Goal: Task Accomplishment & Management: Use online tool/utility

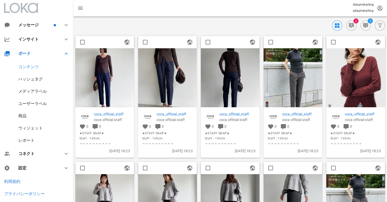
click at [119, 75] on img at bounding box center [104, 77] width 59 height 59
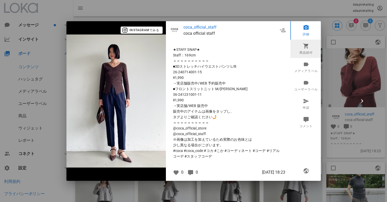
click at [307, 48] on icon at bounding box center [306, 46] width 6 height 6
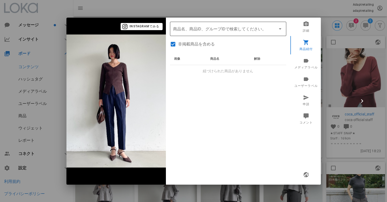
click at [203, 32] on input "商品" at bounding box center [221, 29] width 96 height 8
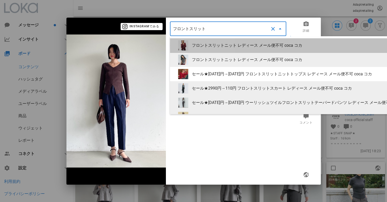
click at [222, 45] on div "フロントスリットニット レディース メール便不可 coca コカ" at bounding box center [334, 45] width 284 height 5
type input "フロントスリットニット レディース メール便不可 coca コカ"
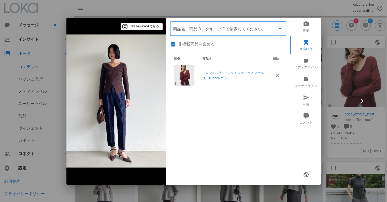
click at [215, 32] on input "商品" at bounding box center [221, 29] width 96 height 8
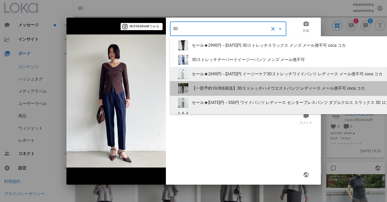
click at [235, 90] on div "【一部予約10/8頃発送】3Dストレッチハイウエストパンツ レディース メール便不可 coca コカ" at bounding box center [334, 88] width 284 height 5
type input "【一部予約10/8頃発送】3Dストレッチハイウエストパンツ レディース メール便不可 coca コカ"
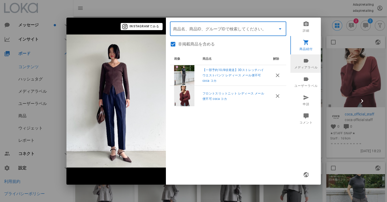
click at [310, 59] on link "メディアラベル" at bounding box center [307, 63] width 32 height 18
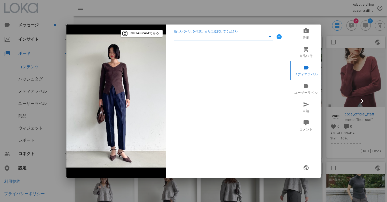
click at [196, 35] on input "新しいラベルを作成、または選択してください" at bounding box center [220, 37] width 92 height 8
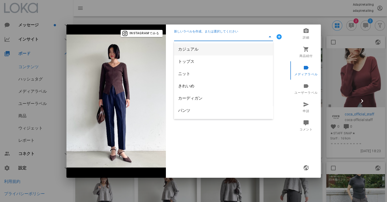
click at [189, 46] on div "カジュアル" at bounding box center [223, 49] width 91 height 11
type input "カジュアル"
click at [193, 34] on input "新しいラベルを作成、または選択してください" at bounding box center [220, 37] width 92 height 8
click at [191, 46] on div "トップス" at bounding box center [223, 49] width 91 height 11
type input "トップス"
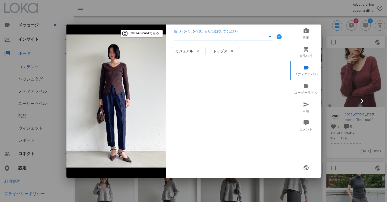
click at [195, 34] on input "新しいラベルを作成、または選択してください" at bounding box center [220, 37] width 92 height 8
click at [194, 48] on div "ニット" at bounding box center [223, 49] width 91 height 5
type input "ニット"
click at [200, 37] on input "新しいラベルを作成、または選択してください" at bounding box center [220, 37] width 92 height 8
click at [198, 51] on div "きれいめ" at bounding box center [223, 49] width 91 height 5
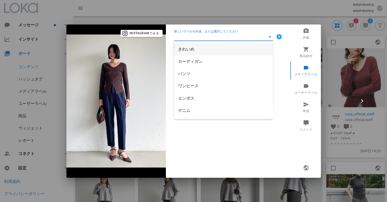
type input "きれいめ"
click at [198, 39] on input "新しいラベルを作成、または選択してください" at bounding box center [220, 37] width 92 height 8
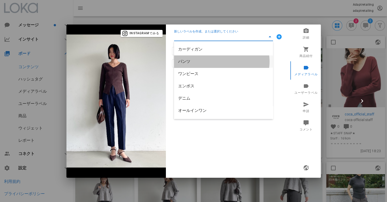
click at [193, 64] on div "パンツ" at bounding box center [223, 61] width 91 height 11
type input "パンツ"
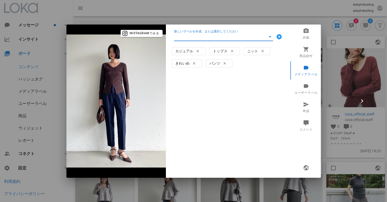
click at [195, 37] on input "新しいラベルを作成、または選択してください" at bounding box center [220, 37] width 92 height 8
click at [306, 164] on icon "button" at bounding box center [306, 167] width 6 height 6
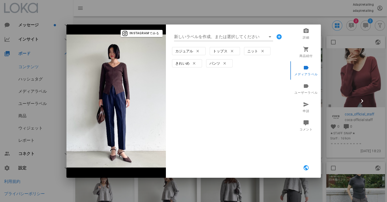
click at [333, 41] on div at bounding box center [193, 101] width 387 height 202
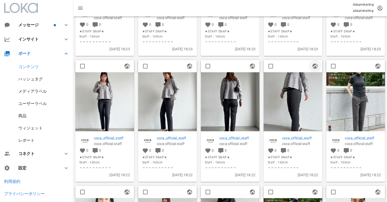
scroll to position [102, 0]
click at [104, 92] on img at bounding box center [104, 101] width 59 height 59
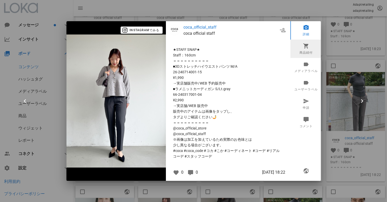
click at [303, 49] on link "商品紐付" at bounding box center [307, 48] width 32 height 18
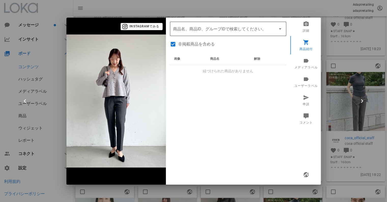
click at [218, 31] on input "商品" at bounding box center [221, 29] width 96 height 8
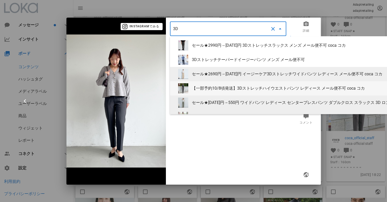
click at [210, 87] on div "【一部予約10/8頃発送】3Dストレッチハイウエストパンツ レディース メール便不可 coca コカ" at bounding box center [334, 88] width 284 height 5
type input "【一部予約10/8頃発送】3Dストレッチハイウエストパンツ レディース メール便不可 coca コカ"
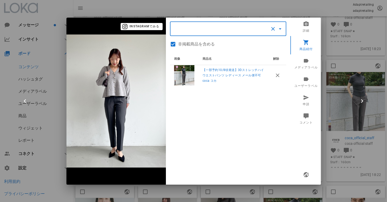
click at [190, 30] on input "商品" at bounding box center [221, 29] width 96 height 8
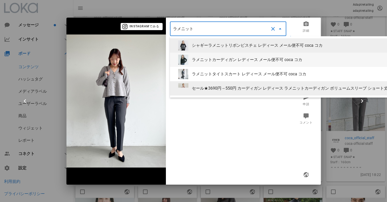
click at [217, 61] on div "ラメニットカーディガン レディース メール便不可 coca コカ" at bounding box center [329, 59] width 275 height 5
type input "ラメニットカーディガン レディース メール便不可 coca コカ"
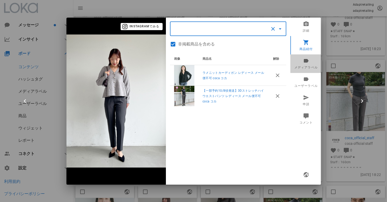
click at [306, 62] on icon at bounding box center [306, 60] width 6 height 6
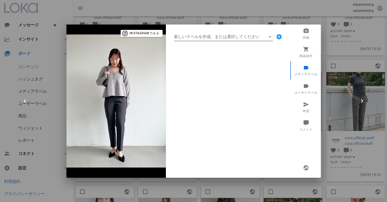
click at [206, 37] on input "新しいラベルを作成、または選択してください" at bounding box center [220, 37] width 92 height 8
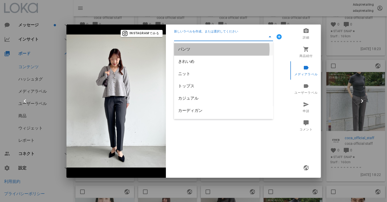
click at [194, 46] on div "パンツ" at bounding box center [223, 49] width 91 height 11
type input "パンツ"
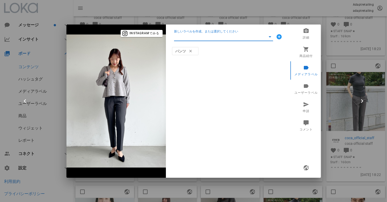
click at [193, 39] on input "新しいラベルを作成、または選択してください" at bounding box center [220, 37] width 92 height 8
click at [193, 47] on div "きれいめ" at bounding box center [223, 49] width 91 height 5
type input "きれいめ"
drag, startPoint x: 194, startPoint y: 40, endPoint x: 192, endPoint y: 49, distance: 8.8
click at [194, 40] on input "新しいラベルを作成、または選択してください" at bounding box center [220, 37] width 92 height 8
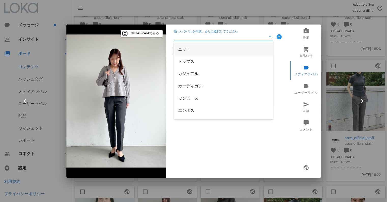
click at [192, 52] on div "ニット" at bounding box center [223, 49] width 91 height 11
type input "ニット"
click at [197, 36] on input "新しいラベルを作成、または選択してください" at bounding box center [220, 37] width 92 height 8
click at [194, 48] on div "トップス" at bounding box center [223, 49] width 91 height 5
type input "トップス"
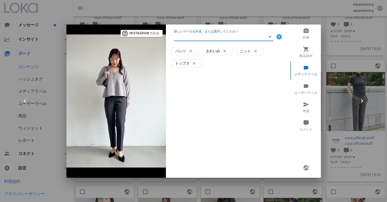
click at [195, 40] on input "新しいラベルを作成、または選択してください" at bounding box center [220, 37] width 92 height 8
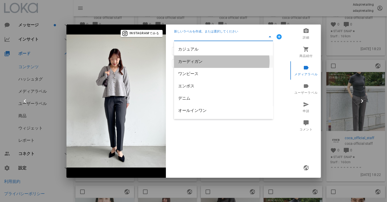
click at [197, 59] on div "カーディガン" at bounding box center [223, 61] width 91 height 5
type input "カーディガン"
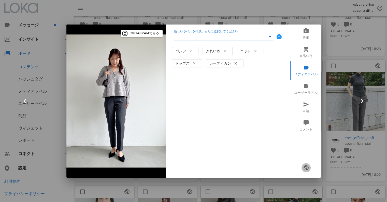
click at [307, 168] on icon "button" at bounding box center [306, 167] width 6 height 6
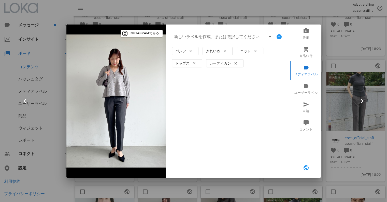
click at [321, 6] on div at bounding box center [193, 101] width 387 height 202
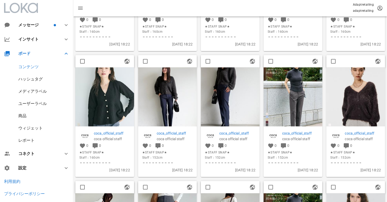
scroll to position [239, 0]
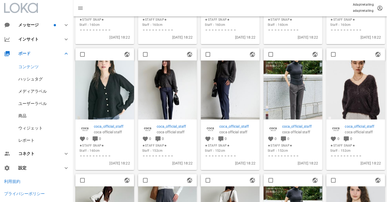
click at [184, 83] on img at bounding box center [167, 89] width 59 height 59
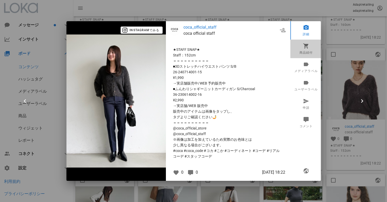
click at [306, 46] on icon at bounding box center [306, 46] width 6 height 6
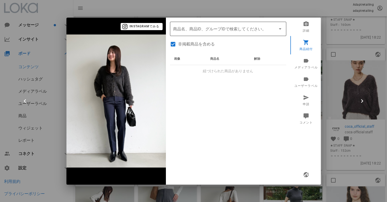
click at [207, 30] on input "商品" at bounding box center [221, 29] width 96 height 8
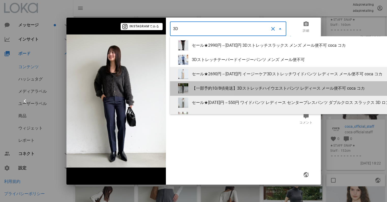
click at [227, 87] on div "【一部予約10/8頃発送】3Dストレッチハイウエストパンツ レディース メール便不可 coca コカ" at bounding box center [334, 88] width 284 height 5
type input "【一部予約10/8頃発送】3Dストレッチハイウエストパンツ レディース メール便不可 coca コカ"
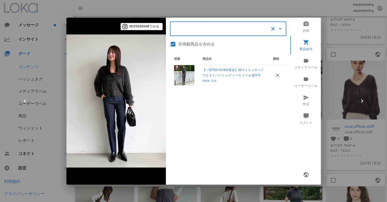
click at [193, 31] on input "商品" at bounding box center [221, 29] width 96 height 8
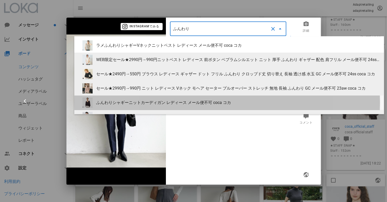
click at [189, 101] on div "ふんわりシャギーニットカーディガン レディース メール便不可 coca コカ" at bounding box center [238, 102] width 284 height 5
type input "ふんわりシャギーニットカーディガン レディース メール便不可 coca コカ"
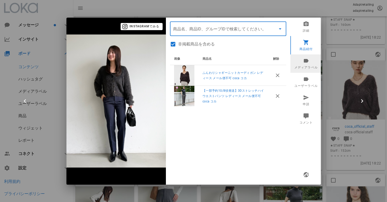
click at [309, 65] on link "メディアラベル" at bounding box center [307, 63] width 32 height 18
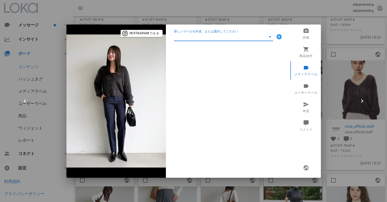
click at [213, 36] on input "新しいラベルを作成、または選択してください" at bounding box center [220, 37] width 92 height 8
click at [207, 45] on div "カーディガン" at bounding box center [223, 49] width 91 height 11
type input "カーディガン"
drag, startPoint x: 205, startPoint y: 38, endPoint x: 199, endPoint y: 43, distance: 8.4
click at [205, 38] on input "新しいラベルを作成、または選択してください" at bounding box center [220, 37] width 92 height 8
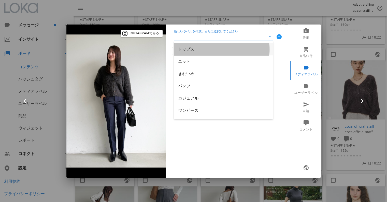
drag, startPoint x: 195, startPoint y: 49, endPoint x: 199, endPoint y: 32, distance: 17.0
click at [195, 49] on div "トップス" at bounding box center [223, 49] width 91 height 5
type input "トップス"
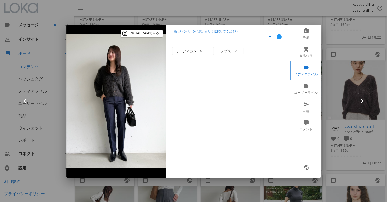
click at [199, 32] on div "新しいラベルを作成、または選択してください" at bounding box center [228, 37] width 116 height 16
click at [199, 34] on input "新しいラベルを作成、または選択してください" at bounding box center [220, 37] width 92 height 8
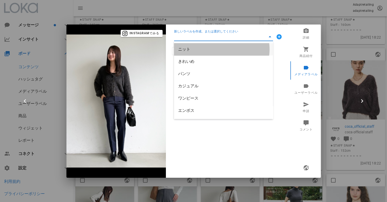
click at [190, 46] on div "ニット" at bounding box center [223, 49] width 91 height 11
type input "ニット"
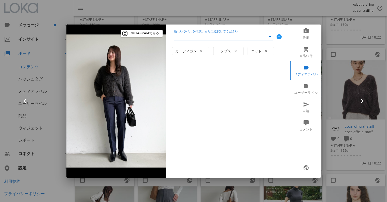
click at [195, 37] on input "新しいラベルを作成、または選択してください" at bounding box center [220, 37] width 92 height 8
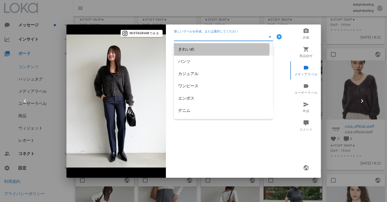
click at [191, 51] on div "きれいめ" at bounding box center [223, 49] width 91 height 5
type input "きれいめ"
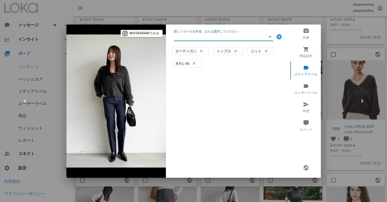
click at [193, 37] on input "新しいラベルを作成、または選択してください" at bounding box center [220, 37] width 92 height 8
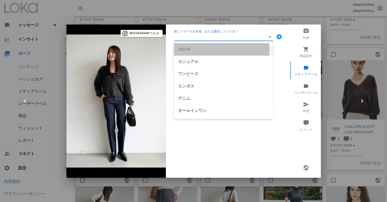
click at [190, 47] on div "パンツ" at bounding box center [223, 49] width 91 height 5
type input "パンツ"
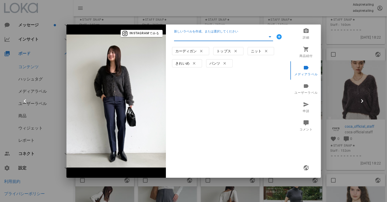
click at [192, 38] on input "新しいラベルを作成、または選択してください" at bounding box center [220, 37] width 92 height 8
click at [188, 47] on div "カジュアル" at bounding box center [223, 49] width 91 height 5
type input "カジュアル"
click at [234, 141] on div "新しいラベルを作成、または選択してください カーディガン トップス ニット きれいめ パンツ カジュアル" at bounding box center [228, 100] width 125 height 153
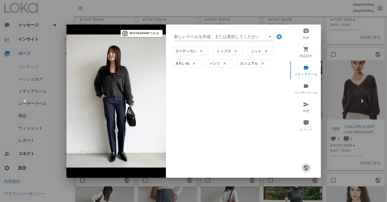
click at [303, 167] on icon "button" at bounding box center [306, 167] width 6 height 6
click at [344, 88] on div at bounding box center [193, 101] width 387 height 202
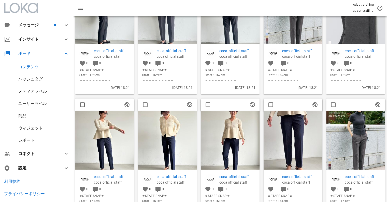
scroll to position [440, 0]
click at [127, 118] on img at bounding box center [104, 139] width 59 height 59
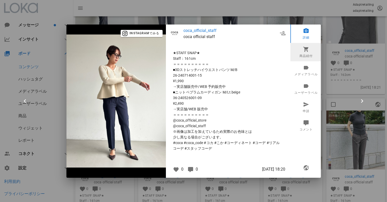
click at [306, 51] on icon at bounding box center [306, 49] width 6 height 6
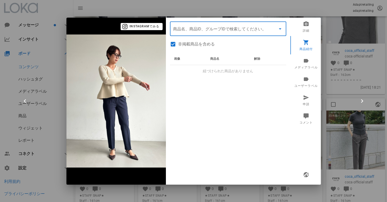
click at [218, 31] on input "商品" at bounding box center [221, 29] width 96 height 8
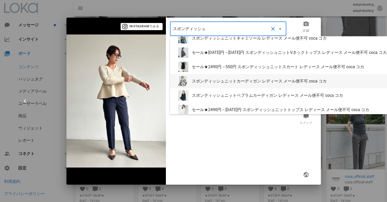
scroll to position [8, 0]
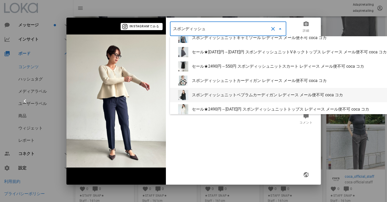
click at [229, 94] on div "スポンディッシュニットペプラムカーディガン レディース メール便不可 coca コカ" at bounding box center [334, 94] width 284 height 5
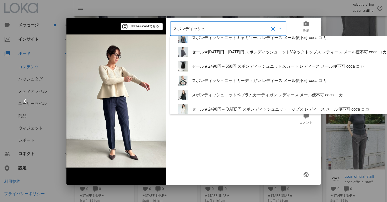
type input "スポンディッシュニットペプラムカーディガン レディース メール便不可 coca コカ"
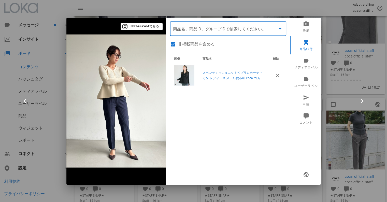
click at [203, 31] on input "商品" at bounding box center [221, 29] width 96 height 8
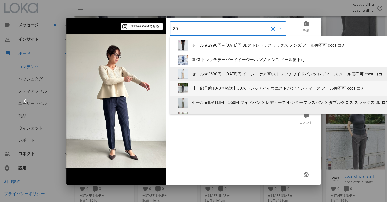
click at [213, 88] on div "【一部予約10/8頃発送】3Dストレッチハイウエストパンツ レディース メール便不可 coca コカ" at bounding box center [334, 88] width 284 height 5
type input "【一部予約10/8頃発送】3Dストレッチハイウエストパンツ レディース メール便不可 coca コカ"
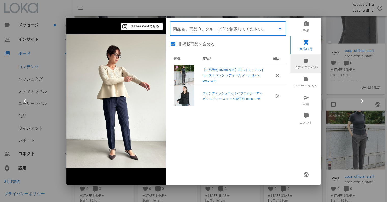
click at [304, 65] on link "メディアラベル" at bounding box center [307, 63] width 32 height 18
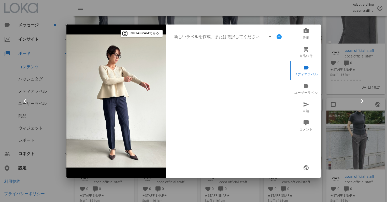
click at [199, 33] on input "新しいラベルを作成、または選択してください" at bounding box center [220, 37] width 92 height 8
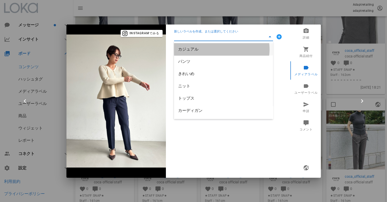
click at [185, 48] on div "カジュアル" at bounding box center [223, 49] width 91 height 5
type input "カジュアル"
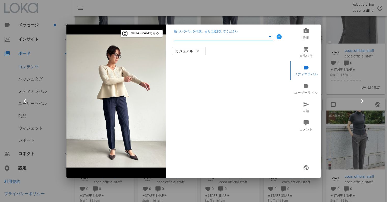
drag, startPoint x: 193, startPoint y: 36, endPoint x: 192, endPoint y: 45, distance: 8.4
click at [193, 36] on input "新しいラベルを作成、または選択してください" at bounding box center [220, 37] width 92 height 8
click at [192, 47] on div "パンツ" at bounding box center [223, 49] width 91 height 5
type input "パンツ"
click at [196, 39] on input "新しいラベルを作成、または選択してください" at bounding box center [220, 37] width 92 height 8
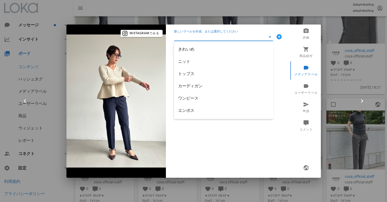
drag, startPoint x: 196, startPoint y: 52, endPoint x: 197, endPoint y: 44, distance: 7.7
click at [196, 52] on div "きれいめ" at bounding box center [223, 49] width 91 height 11
type input "きれいめ"
click at [197, 40] on input "新しいラベルを作成、または選択してください" at bounding box center [220, 37] width 92 height 8
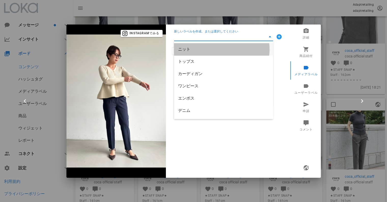
click at [198, 48] on div "ニット" at bounding box center [223, 49] width 91 height 5
type input "ニット"
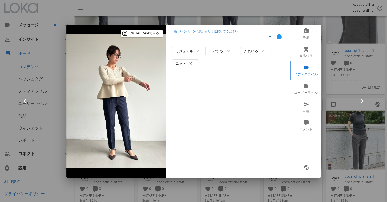
click at [199, 36] on input "新しいラベルを作成、または選択してください" at bounding box center [220, 37] width 92 height 8
click at [196, 49] on div "トップス" at bounding box center [223, 49] width 91 height 5
type input "トップス"
click at [198, 38] on input "新しいラベルを作成、または選択してください" at bounding box center [220, 37] width 92 height 8
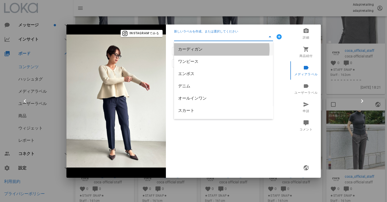
click at [196, 51] on div "カーディガン" at bounding box center [223, 49] width 91 height 5
type input "カーディガン"
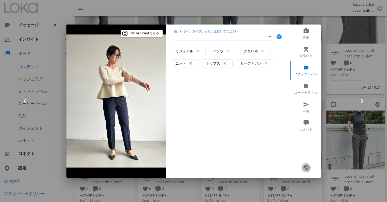
click at [307, 167] on icon "button" at bounding box center [306, 167] width 6 height 6
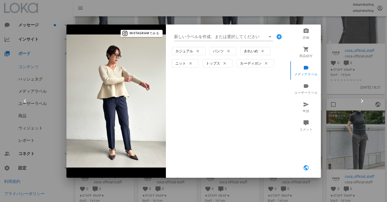
click at [336, 55] on div at bounding box center [193, 101] width 387 height 202
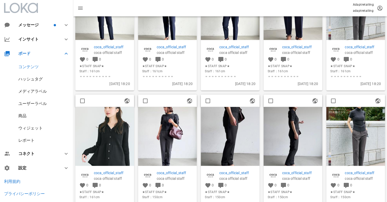
scroll to position [571, 0]
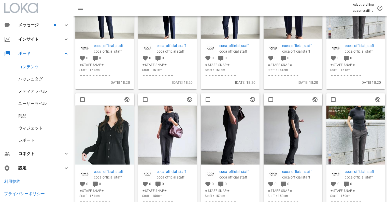
click at [202, 126] on img at bounding box center [230, 134] width 59 height 59
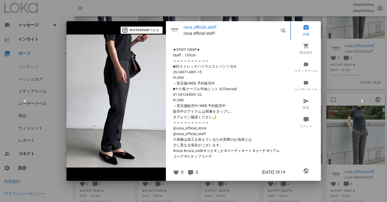
click at [346, 125] on div at bounding box center [193, 101] width 387 height 202
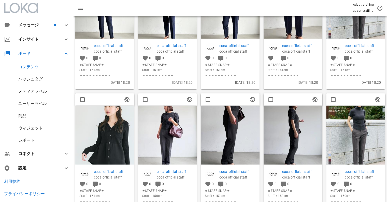
drag, startPoint x: 162, startPoint y: 127, endPoint x: 167, endPoint y: 126, distance: 5.7
click at [162, 127] on img at bounding box center [167, 134] width 59 height 59
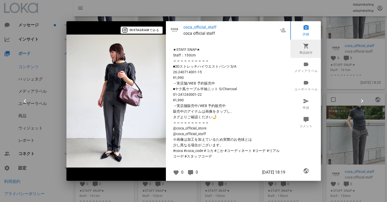
click at [303, 48] on icon at bounding box center [306, 46] width 6 height 6
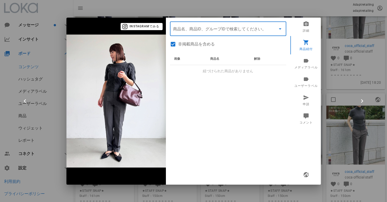
click at [196, 25] on input "商品" at bounding box center [221, 29] width 96 height 8
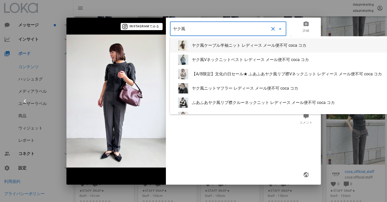
click at [223, 49] on div "ヤク風ケーブル半袖ニット レディース メール便不可 coca コカ" at bounding box center [319, 45] width 298 height 14
type input "ヤク風ケーブル半袖ニット レディース メール便不可 coca コカ"
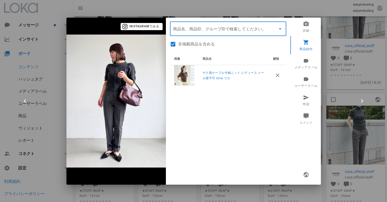
click at [193, 31] on input "商品" at bounding box center [221, 29] width 96 height 8
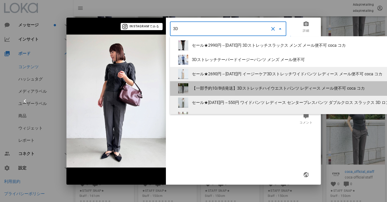
click at [218, 87] on div "【一部予約10/8頃発送】3Dストレッチハイウエストパンツ レディース メール便不可 coca コカ" at bounding box center [334, 88] width 284 height 5
type input "【一部予約10/8頃発送】3Dストレッチハイウエストパンツ レディース メール便不可 coca コカ"
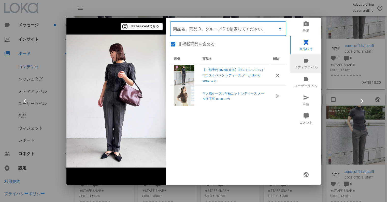
click at [305, 64] on link "メディアラベル" at bounding box center [307, 63] width 32 height 18
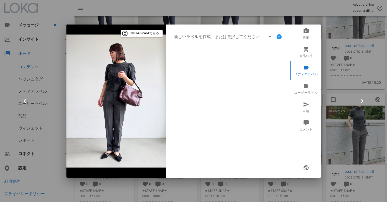
click at [193, 35] on input "新しいラベルを作成、または選択してください" at bounding box center [220, 37] width 92 height 8
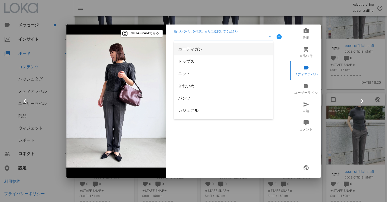
click at [196, 45] on div "カーディガン" at bounding box center [223, 49] width 91 height 11
type input "カーディガン"
click at [201, 48] on icon "button" at bounding box center [201, 51] width 6 height 6
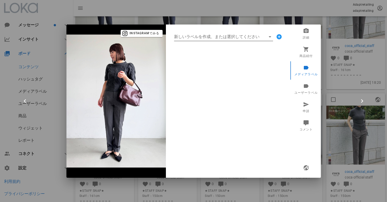
click at [200, 38] on input "新しいラベルを作成、または選択してください" at bounding box center [220, 37] width 92 height 8
type input "トップス"
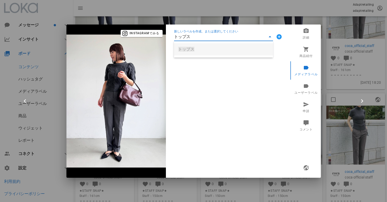
click at [195, 50] on div "トップス" at bounding box center [223, 49] width 91 height 5
click at [193, 37] on input "新しいラベルを作成、または選択してください" at bounding box center [220, 37] width 92 height 8
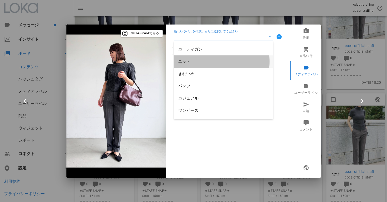
click at [192, 62] on div "ニット" at bounding box center [223, 61] width 91 height 5
type input "ニット"
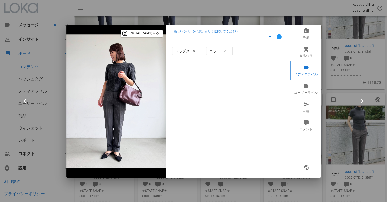
click at [193, 36] on input "新しいラベルを作成、または選択してください" at bounding box center [220, 37] width 92 height 8
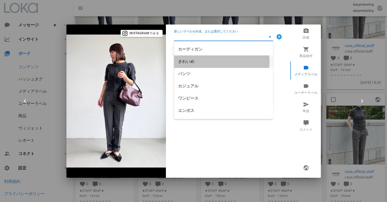
click at [190, 60] on div "きれいめ" at bounding box center [223, 61] width 91 height 5
type input "きれいめ"
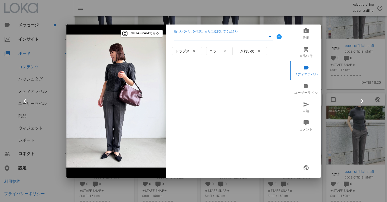
click at [189, 38] on input "新しいラベルを作成、または選択してください" at bounding box center [220, 37] width 92 height 8
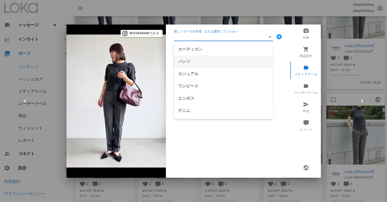
click at [189, 58] on div "パンツ" at bounding box center [223, 61] width 91 height 11
type input "パンツ"
click at [187, 37] on input "新しいラベルを作成、または選択してください" at bounding box center [220, 37] width 92 height 8
click at [190, 61] on div "カジュアル" at bounding box center [223, 61] width 91 height 5
type input "カジュアル"
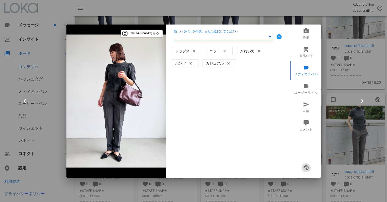
click at [307, 168] on icon "button" at bounding box center [306, 167] width 6 height 6
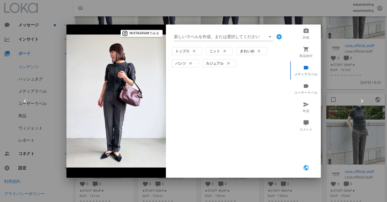
click at [381, 49] on div at bounding box center [193, 101] width 387 height 202
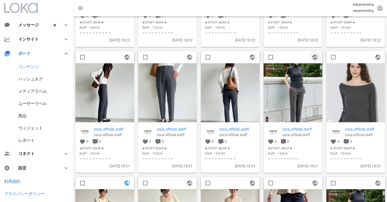
scroll to position [312, 0]
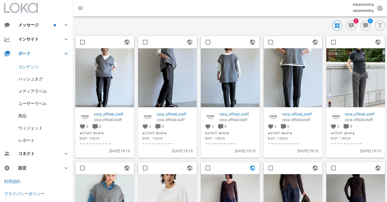
click at [119, 62] on img at bounding box center [104, 77] width 59 height 59
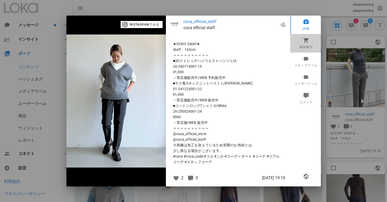
click at [303, 42] on icon at bounding box center [306, 40] width 6 height 6
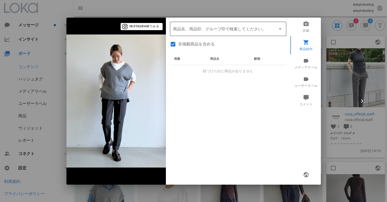
click at [215, 33] on div "商品名、商品ID、グループIDで検索してください。" at bounding box center [228, 29] width 110 height 14
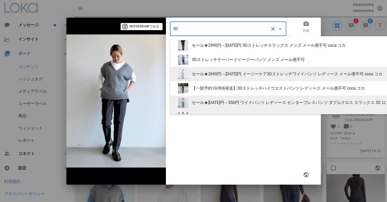
click at [215, 88] on div "【一部予約10/8頃発送】3Dストレッチハイウエストパンツ レディース メール便不可 coca コカ" at bounding box center [334, 88] width 284 height 5
type input "【一部予約10/8頃発送】3Dストレッチハイウエストパンツ レディース メール便不可 coca コカ"
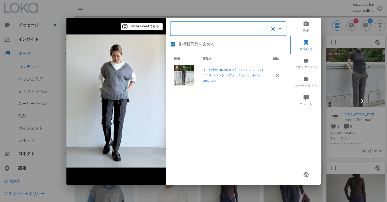
click at [205, 32] on input "商品" at bounding box center [221, 29] width 96 height 8
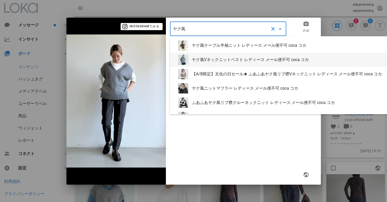
click at [200, 59] on div "ヤク風Vネックニットベスト レディース メール便不可 coca コカ" at bounding box center [328, 59] width 272 height 5
type input "ヤク風Vネックニットベスト レディース メール便不可 coca コカ"
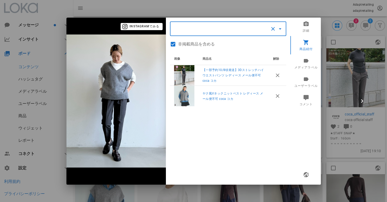
click at [195, 28] on input "商品" at bounding box center [221, 29] width 96 height 8
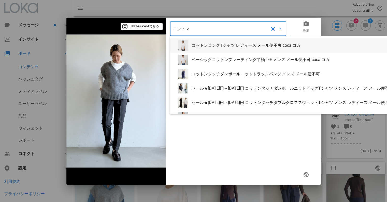
click at [202, 47] on div "コットンロングTシャツ レディース メール便不可 coca コカ" at bounding box center [302, 45] width 221 height 5
type input "コットンロングTシャツ レディース メール便不可 coca コカ"
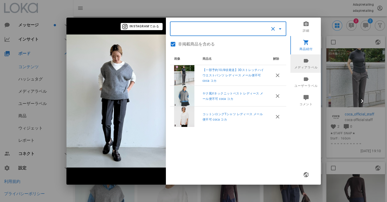
click at [306, 63] on link "メディアラベル" at bounding box center [307, 63] width 32 height 18
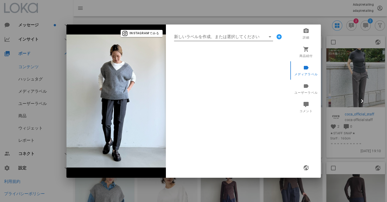
click at [210, 38] on input "新しいラベルを作成、または選択してください" at bounding box center [220, 37] width 92 height 8
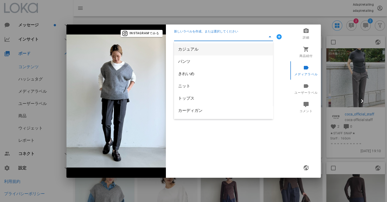
click at [199, 43] on div "カジュアル" at bounding box center [223, 49] width 99 height 12
type input "カジュアル"
click at [201, 33] on input "新しいラベルを作成、または選択してください" at bounding box center [220, 37] width 92 height 8
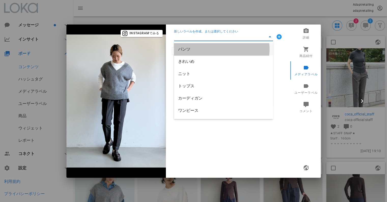
click at [190, 47] on div "パンツ" at bounding box center [223, 49] width 91 height 5
type input "パンツ"
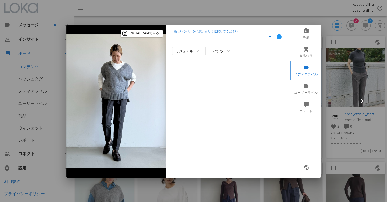
click at [195, 35] on input "新しいラベルを作成、または選択してください" at bounding box center [220, 37] width 92 height 8
click at [188, 52] on div "きれいめ" at bounding box center [223, 49] width 91 height 11
type input "きれいめ"
click at [195, 38] on input "新しいラベルを作成、または選択してください" at bounding box center [220, 37] width 92 height 8
click at [192, 49] on div "ニット" at bounding box center [223, 49] width 91 height 5
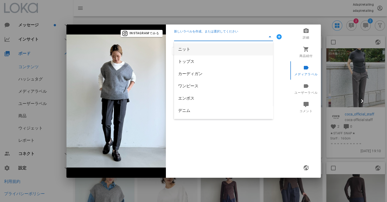
type input "ニット"
click at [196, 38] on input "新しいラベルを作成、または選択してください" at bounding box center [220, 37] width 92 height 8
click at [191, 48] on div "トップス" at bounding box center [223, 49] width 91 height 5
type input "トップス"
click at [199, 38] on input "新しいラベルを作成、または選択してください" at bounding box center [220, 37] width 92 height 8
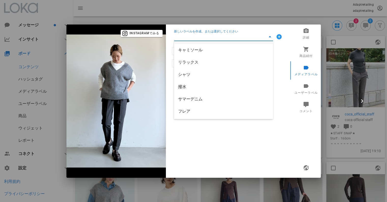
scroll to position [110, 0]
click at [307, 166] on icon "button" at bounding box center [306, 167] width 6 height 6
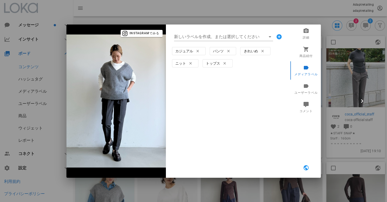
click at [276, 6] on div at bounding box center [193, 101] width 387 height 202
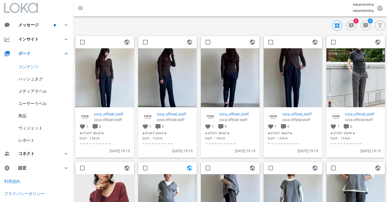
click at [111, 79] on img at bounding box center [104, 77] width 59 height 59
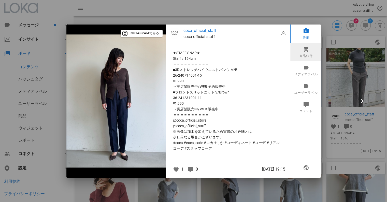
click at [305, 51] on icon at bounding box center [306, 49] width 6 height 6
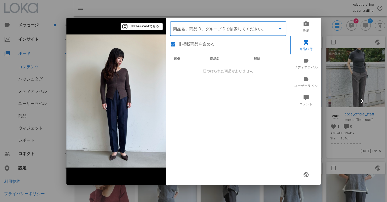
click at [214, 31] on input "商品" at bounding box center [221, 29] width 96 height 8
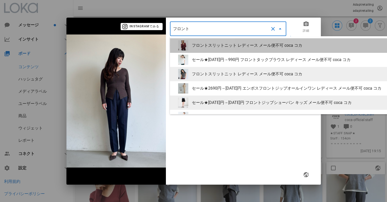
click at [207, 42] on div "フロントスリットニット レディース メール便不可 coca コカ" at bounding box center [325, 45] width 310 height 14
type input "フロントスリットニット レディース メール便不可 coca コカ"
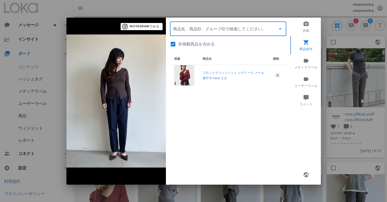
click at [198, 32] on input "商品" at bounding box center [221, 29] width 96 height 8
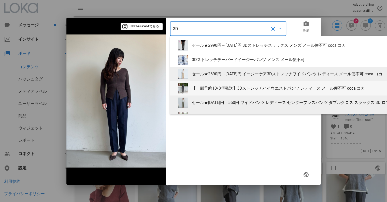
click at [224, 88] on div "【一部予約10/8頃発送】3Dストレッチハイウエストパンツ レディース メール便不可 coca コカ" at bounding box center [334, 88] width 284 height 5
type input "【一部予約10/8頃発送】3Dストレッチハイウエストパンツ レディース メール便不可 coca コカ"
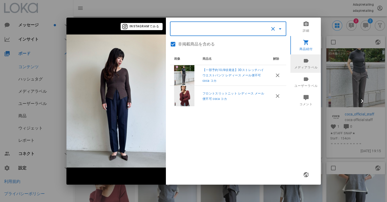
click at [305, 63] on link "メディアラベル" at bounding box center [307, 63] width 32 height 18
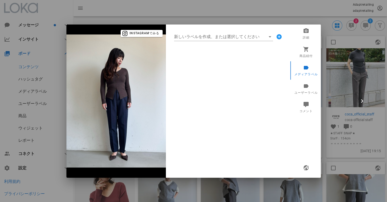
click at [208, 30] on div "新しいラベルを作成、または選択してください" at bounding box center [228, 37] width 116 height 16
click at [204, 34] on input "新しいラベルを作成、または選択してください" at bounding box center [220, 37] width 92 height 8
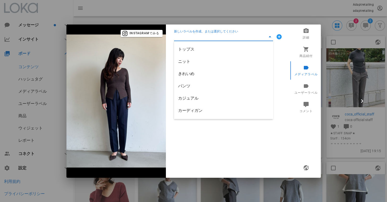
click at [194, 49] on div "トップス" at bounding box center [223, 49] width 91 height 5
type input "トップス"
click at [197, 33] on input "新しいラベルを作成、または選択してください" at bounding box center [220, 37] width 92 height 8
click at [192, 44] on div "ニット" at bounding box center [223, 49] width 91 height 11
type input "ニット"
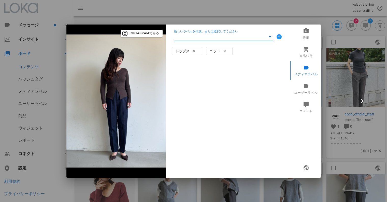
drag, startPoint x: 194, startPoint y: 34, endPoint x: 192, endPoint y: 44, distance: 9.9
click at [194, 34] on input "新しいラベルを作成、または選択してください" at bounding box center [220, 37] width 92 height 8
click at [192, 46] on div "きれいめ" at bounding box center [223, 49] width 91 height 11
type input "きれいめ"
click at [194, 37] on input "新しいラベルを作成、または選択してください" at bounding box center [220, 37] width 92 height 8
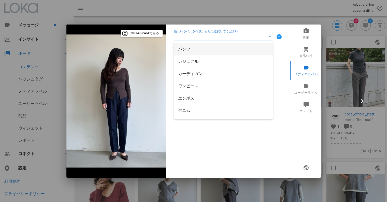
click at [192, 50] on div "パンツ" at bounding box center [223, 49] width 91 height 5
type input "パンツ"
click at [193, 43] on div "新しいラベルを作成、または選択してください" at bounding box center [228, 37] width 116 height 16
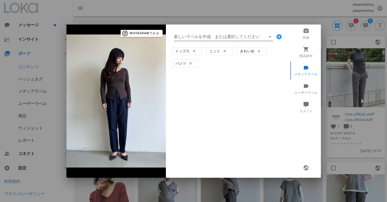
click at [195, 39] on input "新しいラベルを作成、または選択してください" at bounding box center [220, 37] width 92 height 8
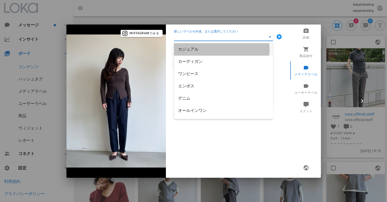
click at [192, 46] on div "カジュアル" at bounding box center [223, 49] width 91 height 11
type input "カジュアル"
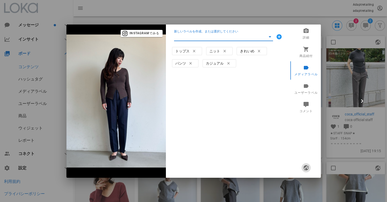
click at [309, 165] on icon "button" at bounding box center [306, 167] width 6 height 6
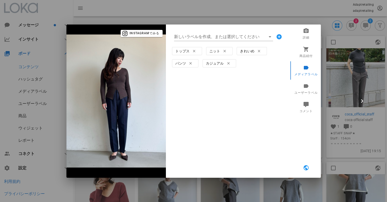
click at [187, 15] on div at bounding box center [193, 101] width 387 height 202
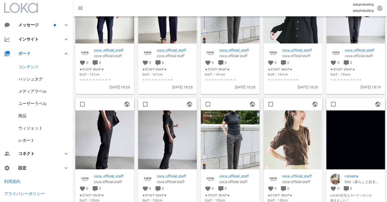
scroll to position [892, 0]
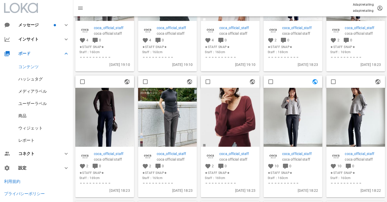
scroll to position [338, 0]
